Goal: Find contact information: Find contact information

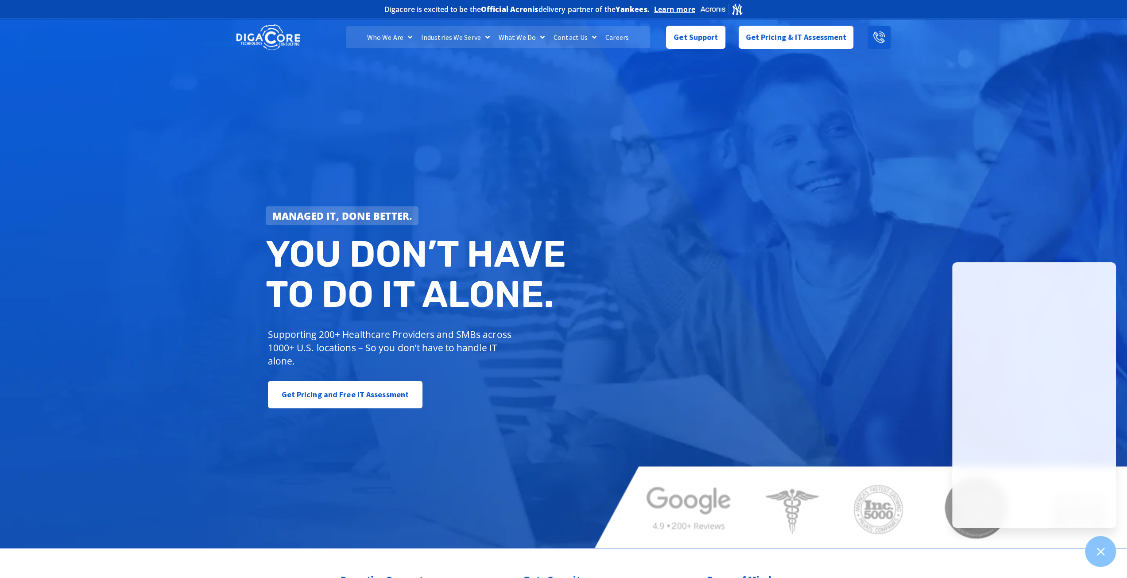
click at [880, 42] on icon at bounding box center [879, 37] width 12 height 12
click at [679, 40] on span "Get Support" at bounding box center [696, 34] width 44 height 18
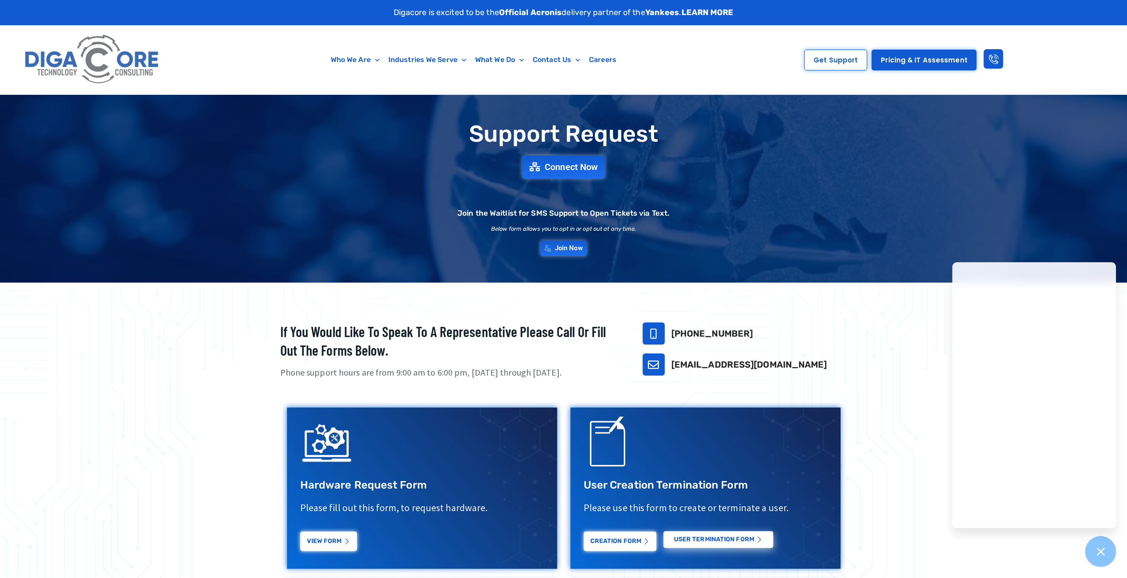
drag, startPoint x: 743, startPoint y: 331, endPoint x: 669, endPoint y: 340, distance: 74.9
click at [669, 340] on div "[PHONE_NUMBER]" at bounding box center [745, 333] width 205 height 22
